Goal: Find specific page/section: Find specific page/section

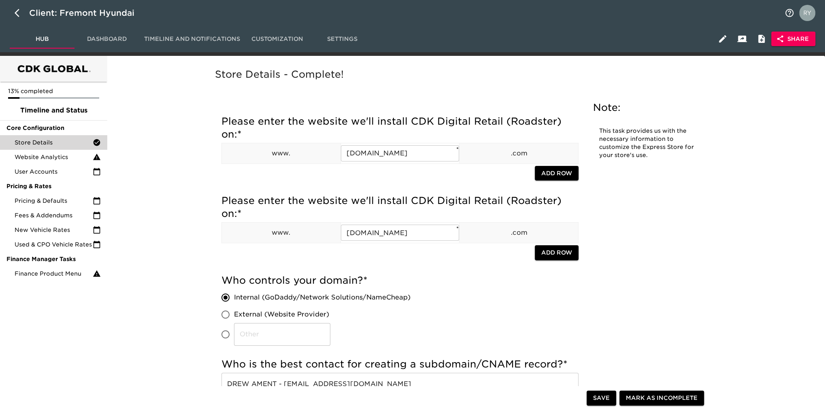
click at [17, 11] on icon "button" at bounding box center [17, 13] width 5 height 8
select select "10"
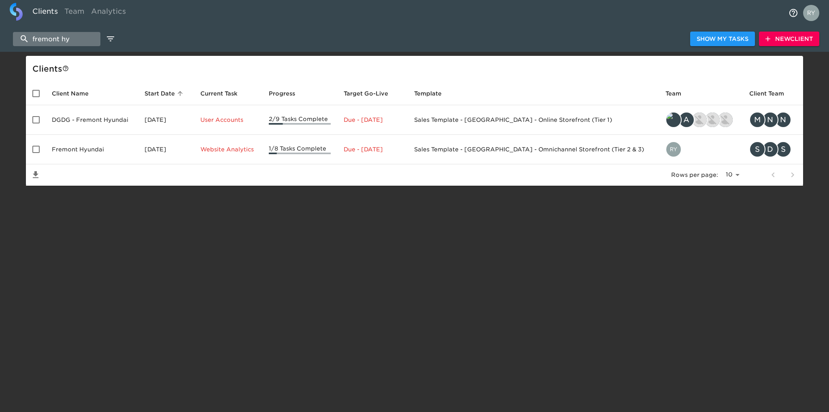
drag, startPoint x: 76, startPoint y: 36, endPoint x: 32, endPoint y: 42, distance: 44.9
click at [32, 42] on input "fremont hy" at bounding box center [56, 39] width 87 height 14
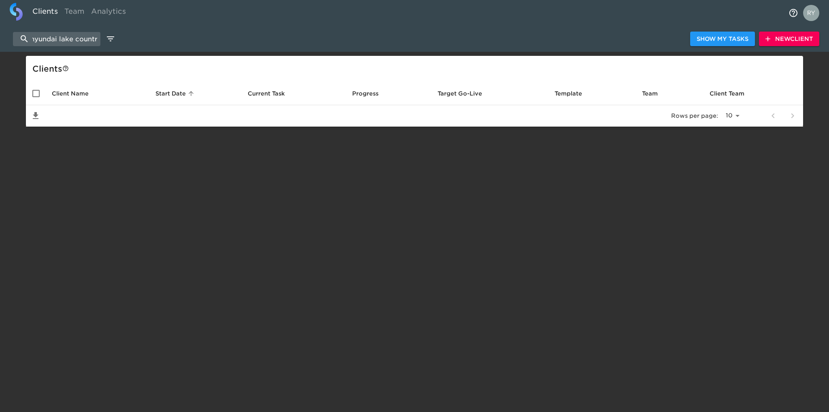
scroll to position [0, 6]
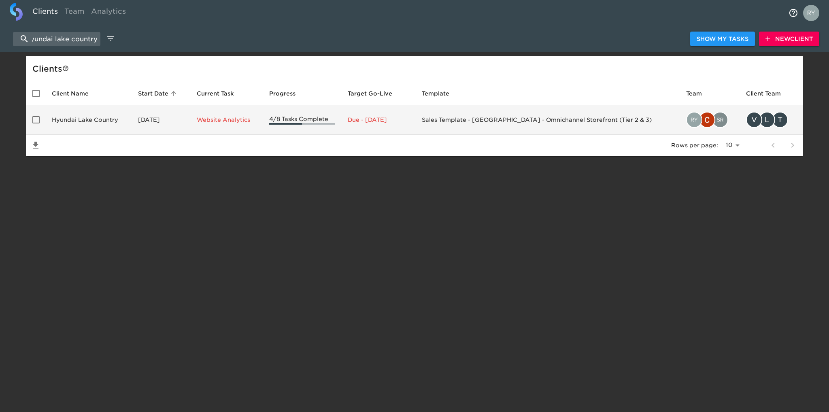
type input "hyundai lake country"
click at [81, 119] on td "Hyundai Lake Country" at bounding box center [88, 120] width 86 height 30
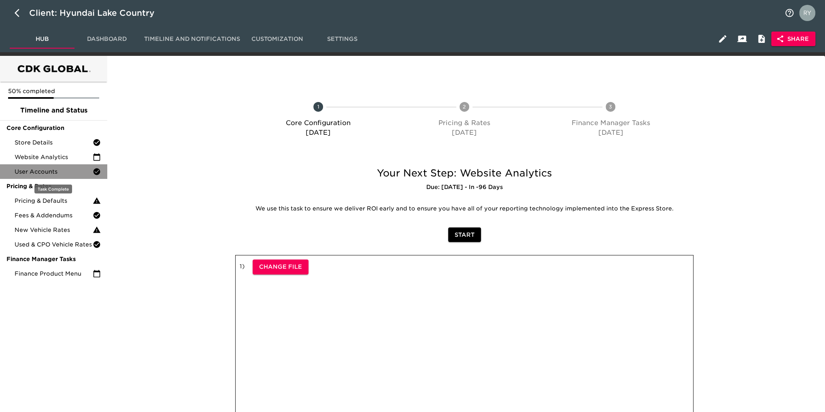
click at [56, 171] on span "User Accounts" at bounding box center [54, 172] width 78 height 8
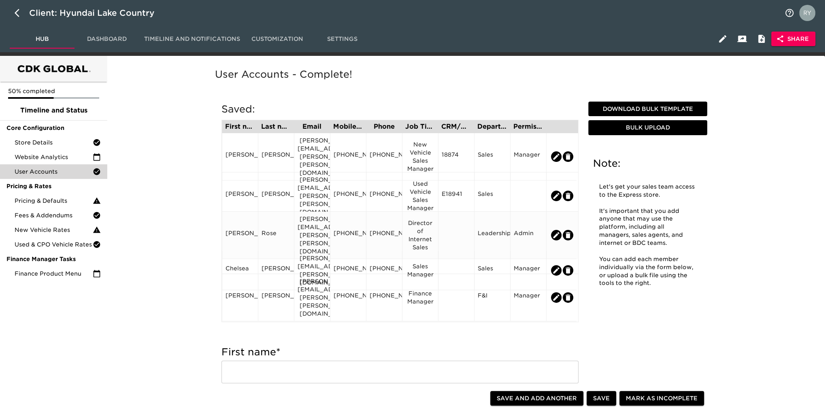
click at [306, 232] on div "[PERSON_NAME][EMAIL_ADDRESS][PERSON_NAME][PERSON_NAME][DOMAIN_NAME]" at bounding box center [311, 235] width 29 height 40
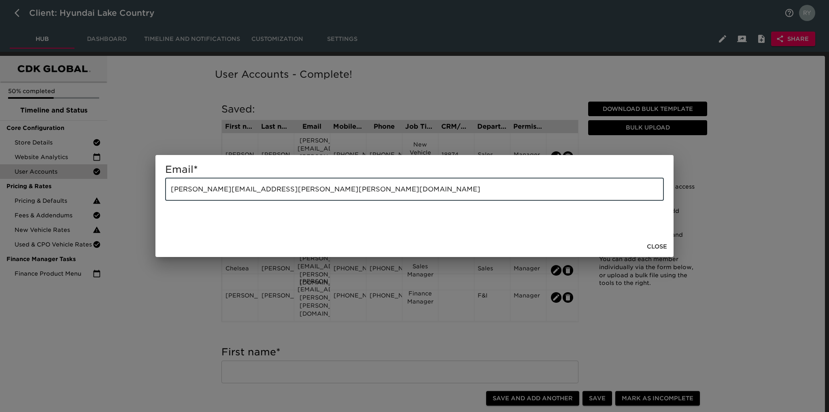
drag, startPoint x: 257, startPoint y: 185, endPoint x: 94, endPoint y: 187, distance: 163.1
click at [59, 198] on div "Email * [PERSON_NAME][EMAIL_ADDRESS][PERSON_NAME][PERSON_NAME][DOMAIN_NAME] ​ C…" at bounding box center [414, 206] width 829 height 412
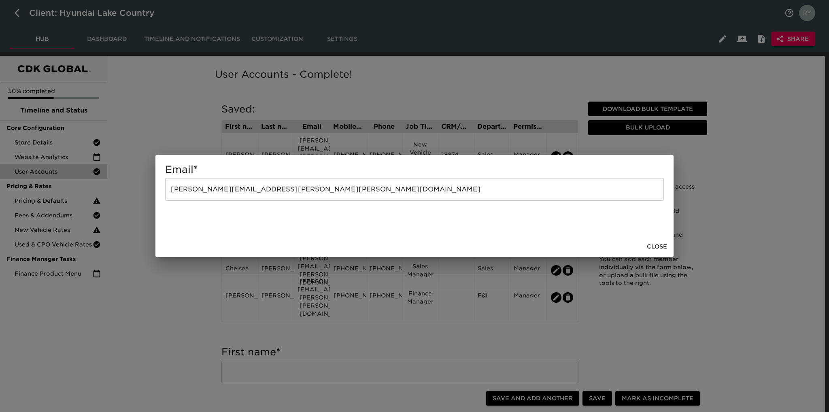
drag, startPoint x: 663, startPoint y: 245, endPoint x: 677, endPoint y: 248, distance: 14.1
click at [663, 245] on span "Close" at bounding box center [657, 247] width 20 height 10
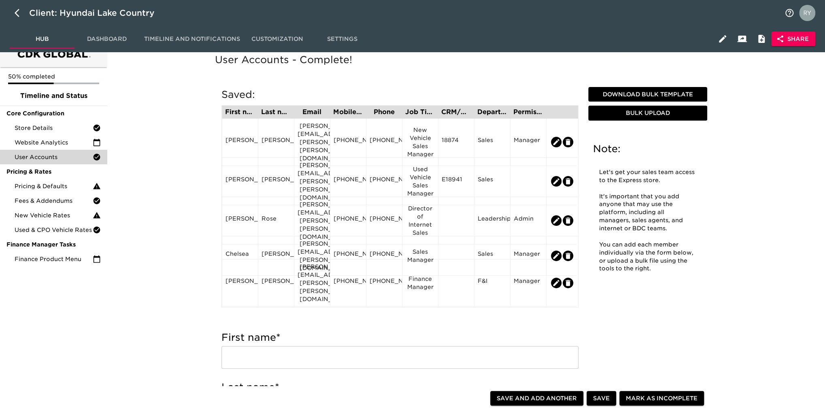
scroll to position [40, 0]
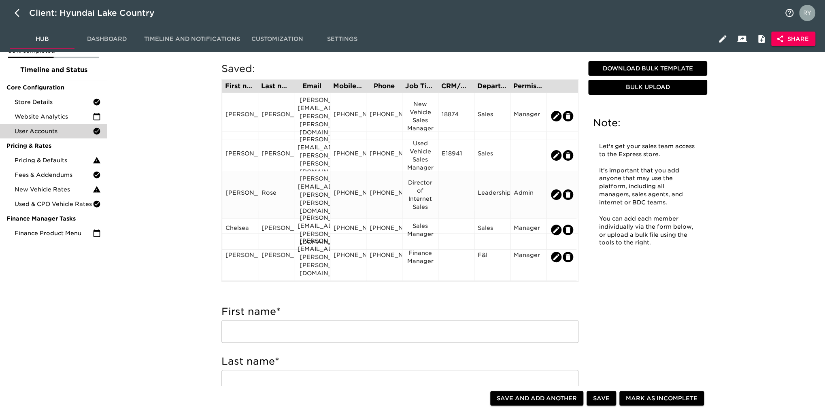
click at [312, 192] on div "[PERSON_NAME][EMAIL_ADDRESS][PERSON_NAME][PERSON_NAME][DOMAIN_NAME]" at bounding box center [311, 194] width 29 height 40
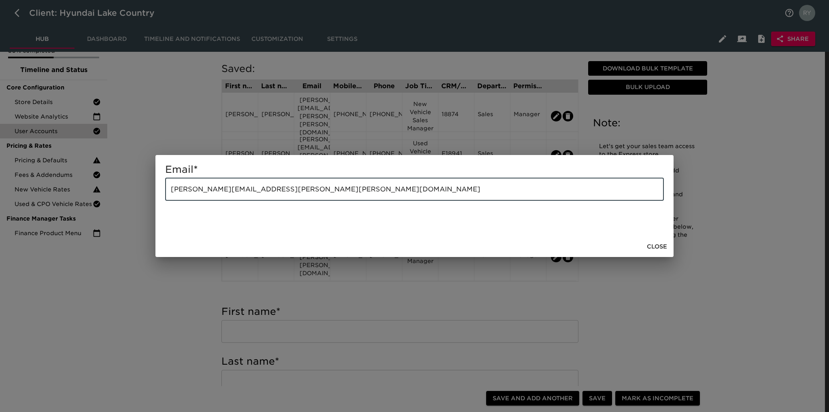
drag, startPoint x: 279, startPoint y: 191, endPoint x: 169, endPoint y: 194, distance: 110.5
click at [169, 194] on input "[PERSON_NAME][EMAIL_ADDRESS][PERSON_NAME][PERSON_NAME][DOMAIN_NAME]" at bounding box center [414, 189] width 499 height 23
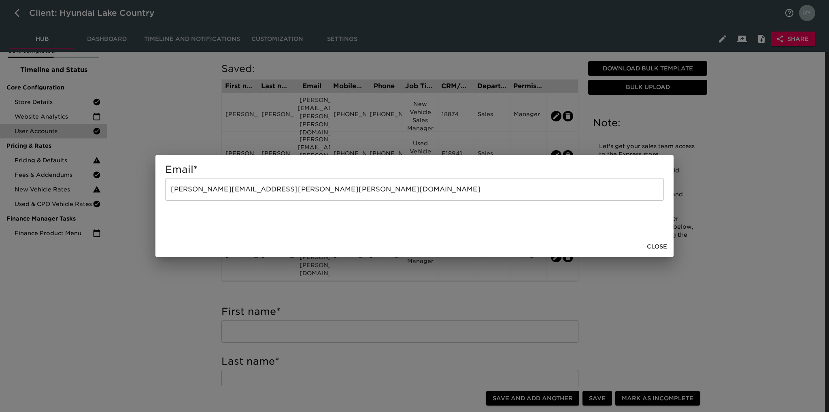
click at [164, 318] on div "Email * [PERSON_NAME][EMAIL_ADDRESS][PERSON_NAME][PERSON_NAME][DOMAIN_NAME] ​ C…" at bounding box center [414, 206] width 829 height 412
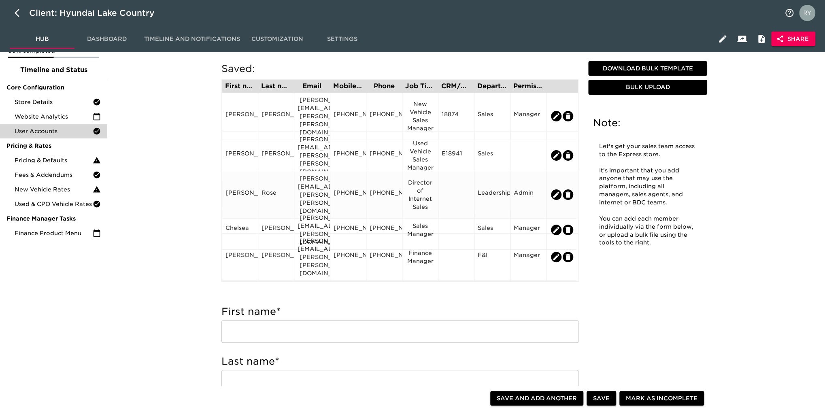
click at [348, 199] on div "[PHONE_NUMBER]" at bounding box center [348, 194] width 36 height 47
click at [358, 202] on div "[PHONE_NUMBER]" at bounding box center [348, 194] width 36 height 47
click at [357, 195] on div "[PHONE_NUMBER]" at bounding box center [347, 195] width 29 height 12
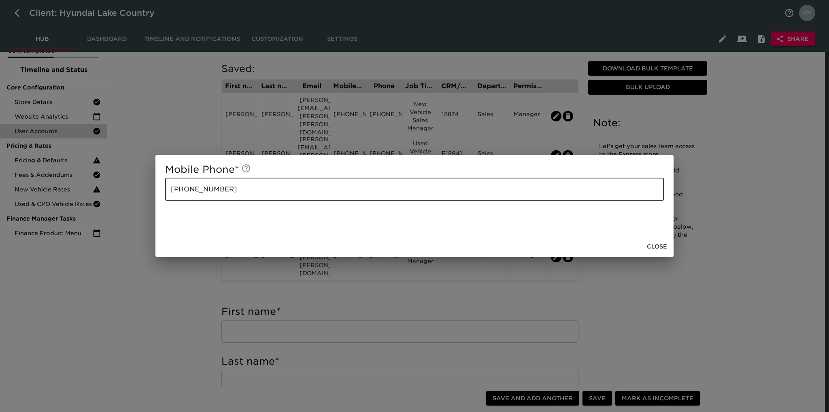
drag, startPoint x: 231, startPoint y: 190, endPoint x: 160, endPoint y: 185, distance: 71.4
click at [136, 192] on div "Mobile Phone * [PHONE_NUMBER] ​ Close" at bounding box center [414, 206] width 829 height 412
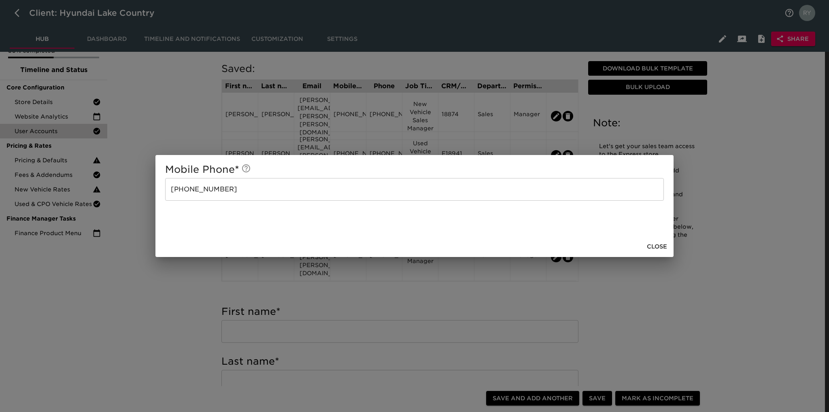
click at [144, 355] on div "Mobile Phone * [PHONE_NUMBER] ​ Close" at bounding box center [414, 206] width 829 height 412
